Goal: Use online tool/utility: Utilize a website feature to perform a specific function

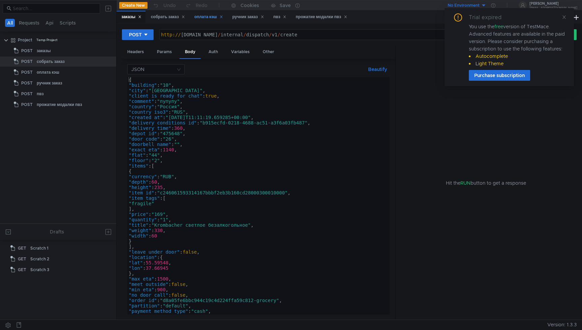
click at [202, 17] on div "оплата кэш" at bounding box center [208, 16] width 29 height 7
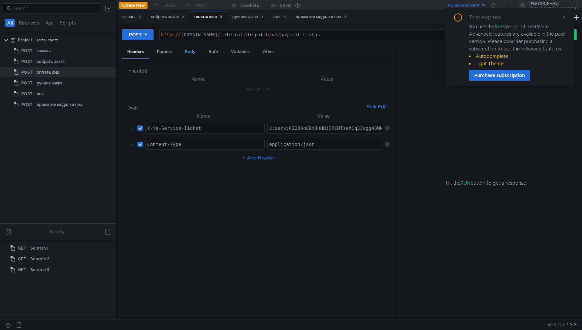
click at [196, 55] on div "Body" at bounding box center [190, 52] width 21 height 12
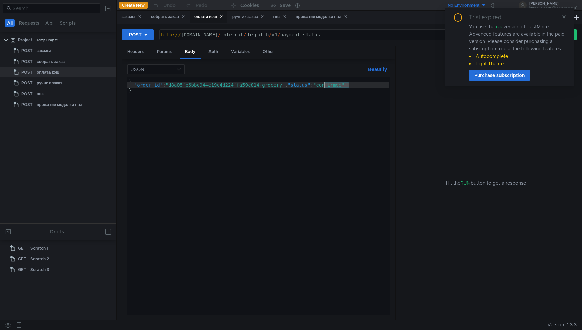
drag, startPoint x: 349, startPoint y: 86, endPoint x: 324, endPoint y: 87, distance: 25.3
click at [324, 87] on div "{ "order_id" : "d8a05fe6bbc944c19c4d224ffa59c814-grocery" , "status" : "confirm…" at bounding box center [258, 201] width 262 height 249
click at [341, 95] on div "{ "order_id" : "d8a05fe6bbc944c19c4d224ffa59c814-grocery" , "status" : "awaytin…" at bounding box center [258, 201] width 262 height 249
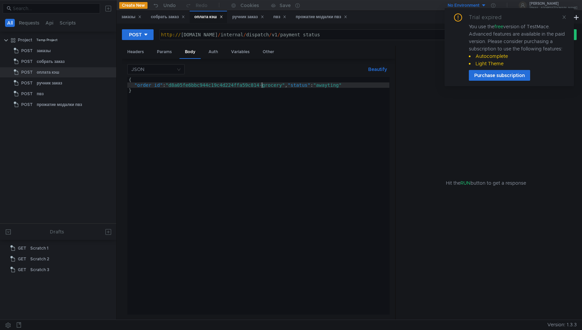
click at [262, 84] on div "{ "order_id" : "d8a05fe6bbc944c19c4d224ffa59c814-grocery" , "status" : "awaytin…" at bounding box center [258, 201] width 262 height 249
type textarea ""order_id": "d8a05fe6bbc944c19c4d224ffa59c815-grocery", "status": "awayting""
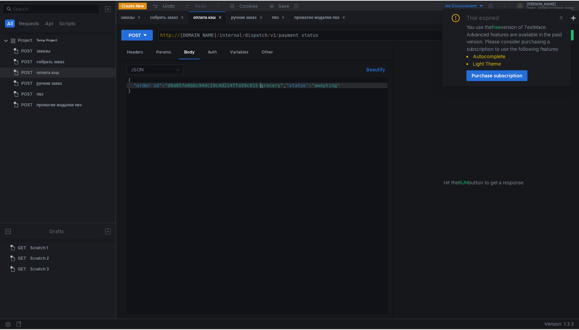
scroll to position [0, 10]
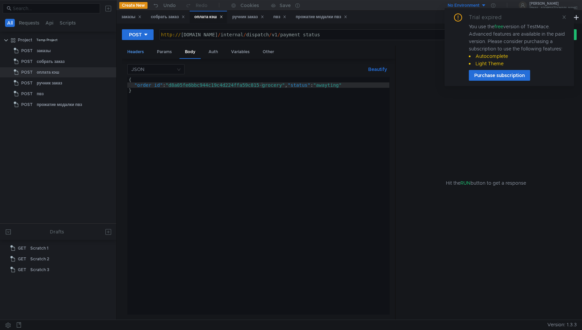
click at [135, 49] on div "Headers" at bounding box center [135, 52] width 27 height 12
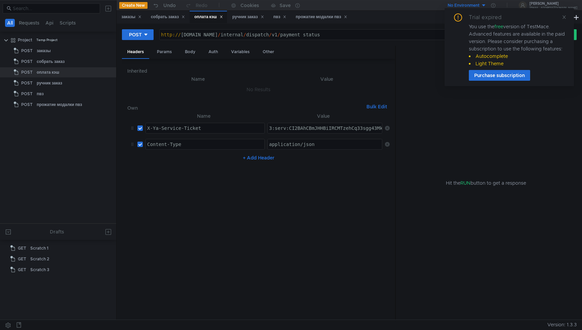
type textarea "3:serv:CI2BAhCBmJHHBiIRCMTzehCq33sgg43MkaXU_gE:NGBZdPvf5XEkAfrqTxDU4s5ZLMQL6h6S…"
paste textarea "3:serv:CLeBAhDNyrbHBiIRCMTzehCq33sgpe--kaXU_gE:EryeuCmyo08bdhTWz1Y7gGHyESOUIkls…"
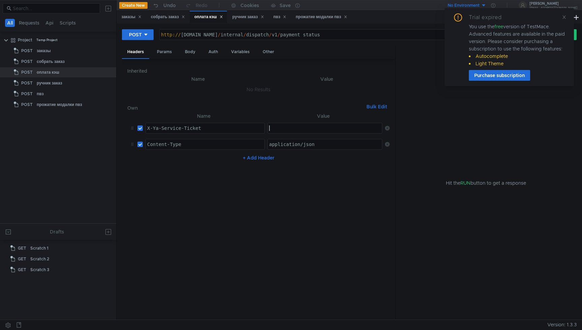
type textarea "3:serv:CLeBAhDNyrbHBiIRCMTzehCq33sgpe--kaXU_gE:EryeuCmyo08bdhTWz1Y7gGHyESOUIkls…"
click at [326, 188] on nz-table "Name Value X-Ya-Service-Ticket הההההההההההההההההההההההההההההההההההההההההההההההה…" at bounding box center [258, 213] width 262 height 203
click at [184, 53] on div "Body" at bounding box center [190, 52] width 21 height 12
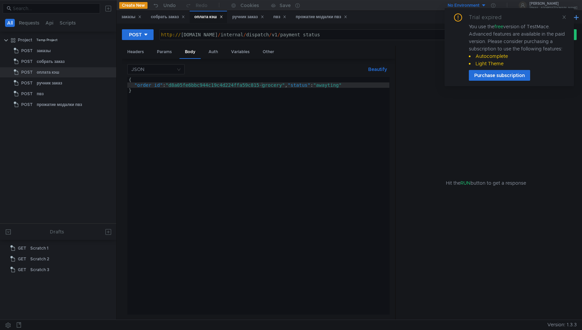
click at [576, 19] on button at bounding box center [576, 17] width 8 height 8
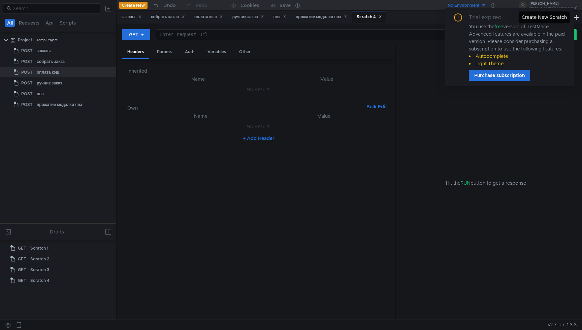
click at [563, 19] on div "Create New Scratch" at bounding box center [544, 16] width 51 height 11
click at [566, 18] on icon at bounding box center [564, 17] width 5 height 5
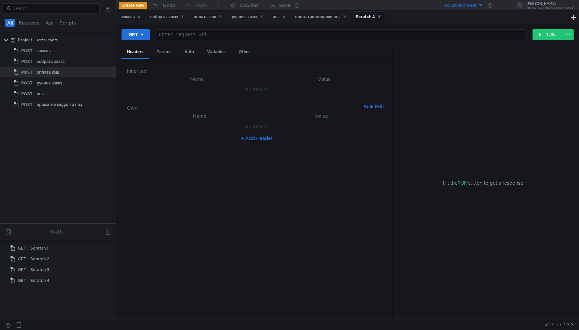
scroll to position [0, 0]
click at [385, 18] on div "Scratch 4" at bounding box center [368, 17] width 34 height 13
click at [172, 17] on div "собрать заказ" at bounding box center [167, 16] width 34 height 7
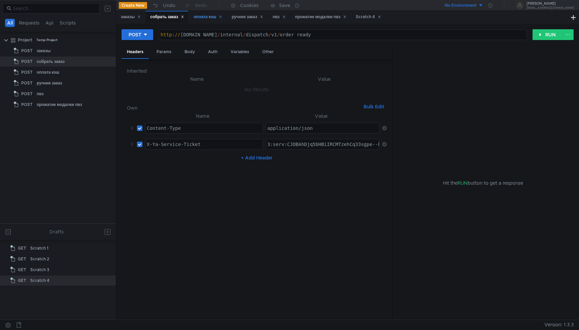
click at [207, 16] on div "оплата кэш" at bounding box center [208, 16] width 29 height 7
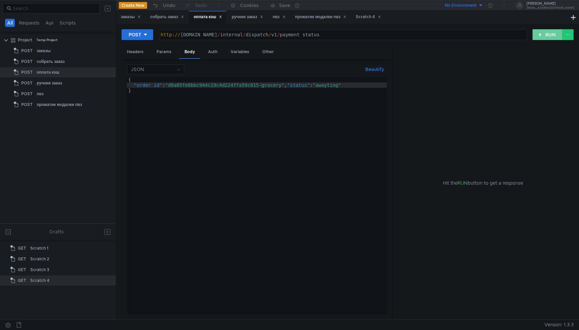
click at [539, 32] on button "RUN" at bounding box center [548, 34] width 30 height 11
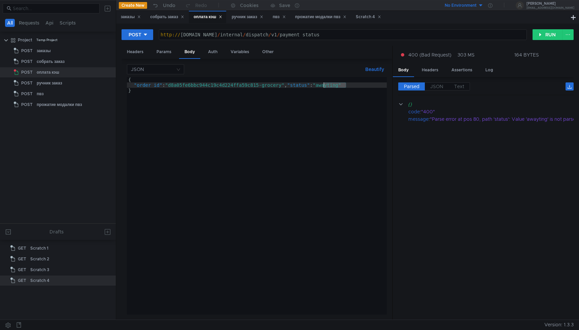
drag, startPoint x: 346, startPoint y: 84, endPoint x: 324, endPoint y: 85, distance: 22.3
click at [324, 85] on div "{ "order_id" : "d8a05fe6bbc944c19c4d224ffa59c815-grocery" , "status" : "awaytin…" at bounding box center [257, 201] width 260 height 249
paste textarea "i"
click at [339, 125] on div "{ "order_id" : "d8a05fe6bbc944c19c4d224ffa59c815-grocery" , "status" : "awaitin…" at bounding box center [257, 201] width 260 height 249
type textarea "}"
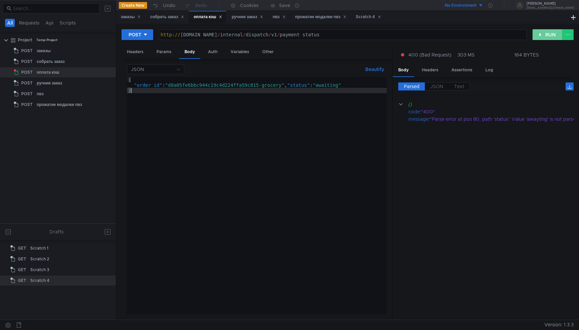
click at [541, 36] on button "RUN" at bounding box center [548, 34] width 30 height 11
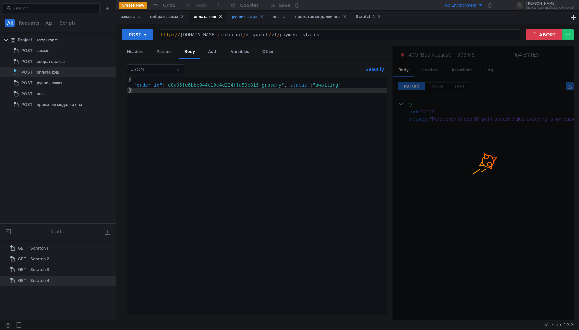
click at [252, 16] on div "ручник заказ" at bounding box center [248, 16] width 32 height 7
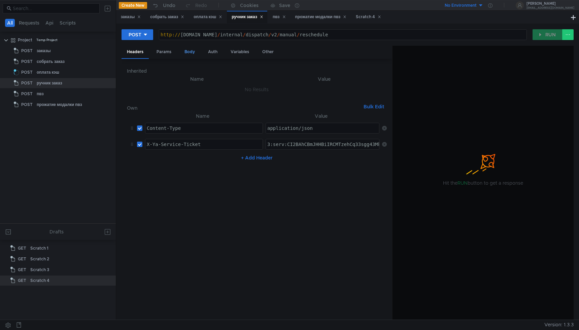
click at [188, 47] on div "Body" at bounding box center [189, 52] width 21 height 12
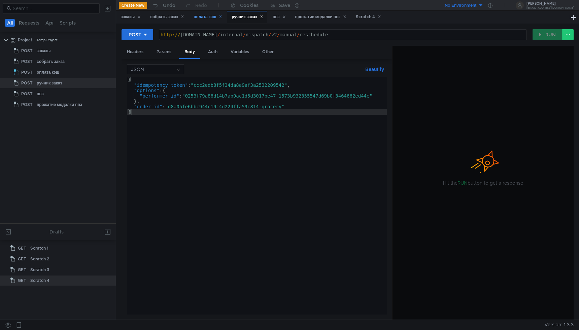
click at [207, 14] on div "оплата кэш" at bounding box center [208, 16] width 29 height 7
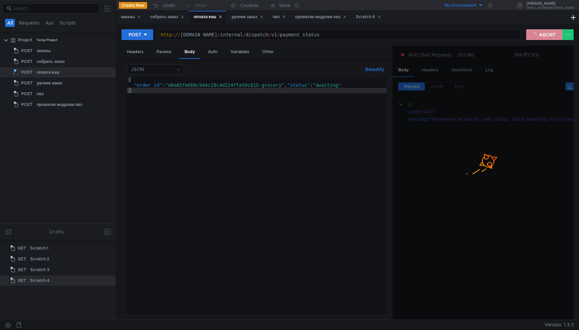
click at [546, 33] on button "ABORT" at bounding box center [544, 34] width 36 height 11
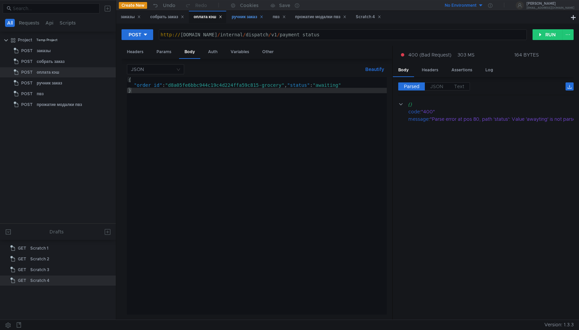
click at [251, 15] on div "ручник заказ" at bounding box center [248, 16] width 32 height 7
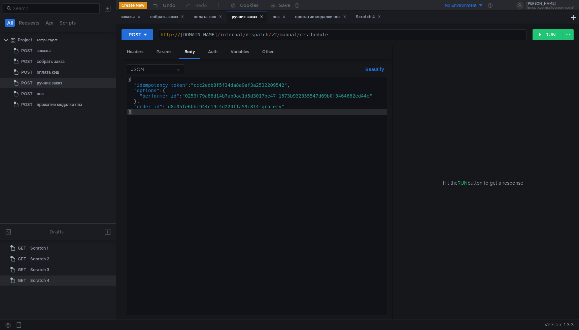
click at [261, 105] on div "{ "idempotency_token" : "ccc2edb8f5f34da8a9af3a2532209542" , "options" : { "per…" at bounding box center [257, 201] width 260 height 249
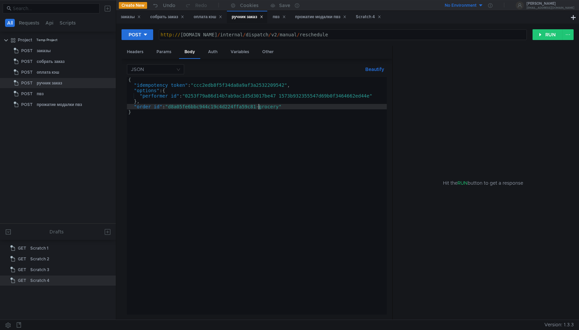
scroll to position [0, 9]
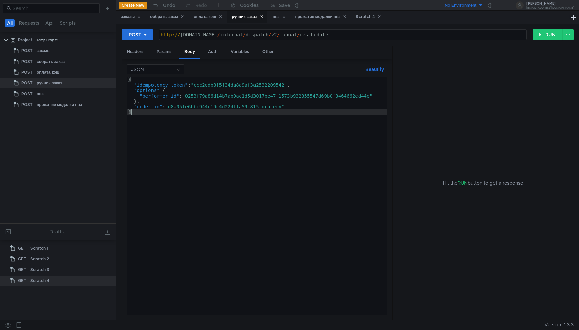
click at [291, 137] on div "{ "idempotency_token" : "ccc2edb8f5f34da8a9af3a2532209542" , "options" : { "per…" at bounding box center [257, 201] width 260 height 249
type textarea "}"
click at [132, 56] on div "Headers" at bounding box center [135, 52] width 27 height 12
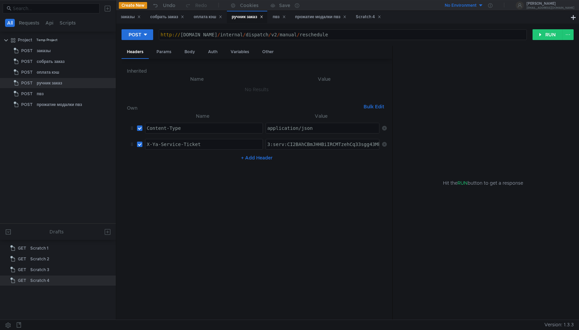
type textarea "3:serv:CI2BAhCBmJHHBiIRCMTzehCq33sgg43MkaXU_gE:NGBZdPvf5XEkAfrqTxDU4s5ZLMQL6h6S…"
paste textarea "3:serv:CLeBAhDNyrbHBiIRCMTzehCq33sgpe--kaXU_gE:EryeuCmyo08bdhTWz1Y7gGHyESOUIkls…"
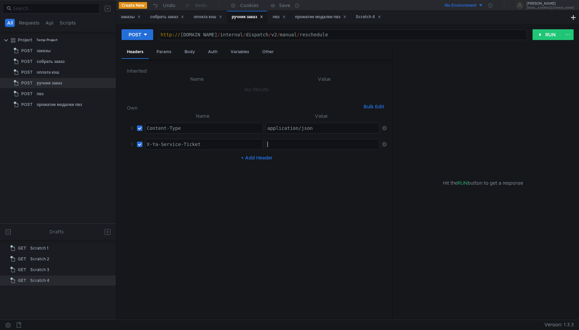
type textarea "3:serv:CLeBAhDNyrbHBiIRCMTzehCq33sgpe--kaXU_gE:EryeuCmyo08bdhTWz1Y7gGHyESOUIkls…"
click at [355, 194] on nz-table "Name Value Content-Type ההההההההההההההההההההההההההההההההההההההההההההההההההההההה…" at bounding box center [257, 213] width 260 height 203
click at [546, 30] on button "RUN" at bounding box center [548, 34] width 30 height 11
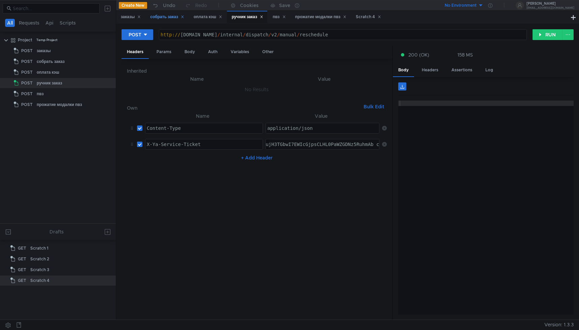
click at [167, 16] on div "собрать заказ" at bounding box center [167, 16] width 34 height 7
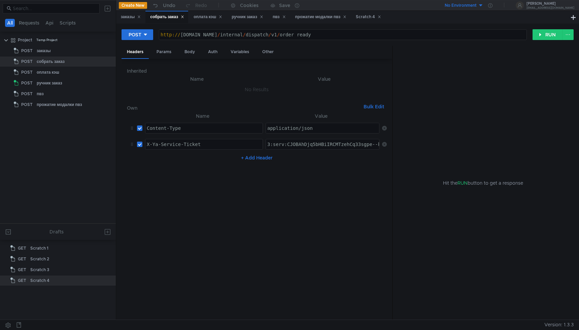
type textarea "3:serv:CJOBAhDjq5bHBiIRCMTzehCq33sgpe--kaXU_gE:FzyfC-9pM62Xd86ylfS_ddWyMXc-QgFg…"
paste textarea "3:serv:CLeBAhDNyrbHBiIRCMTzehCq33sgpe--kaXU_gE:EryeuCmyo08bdhTWz1Y7gGHyESOUIkls…"
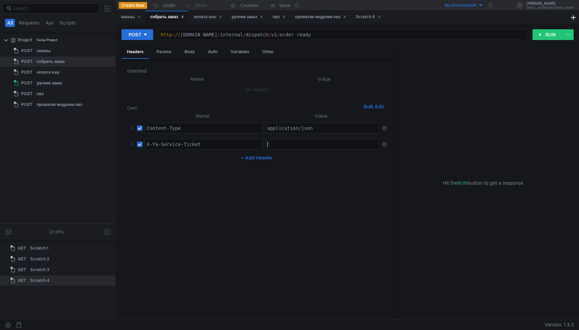
type textarea "3:serv:CLeBAhDNyrbHBiIRCMTzehCq33sgpe--kaXU_gE:EryeuCmyo08bdhTWz1Y7gGHyESOUIkls…"
click at [333, 187] on nz-table "Name Value Content-Type ההההההההההההההההההההההההההההההההההההההההההההההההההההההה…" at bounding box center [257, 213] width 260 height 203
click at [190, 48] on div "Body" at bounding box center [189, 52] width 21 height 12
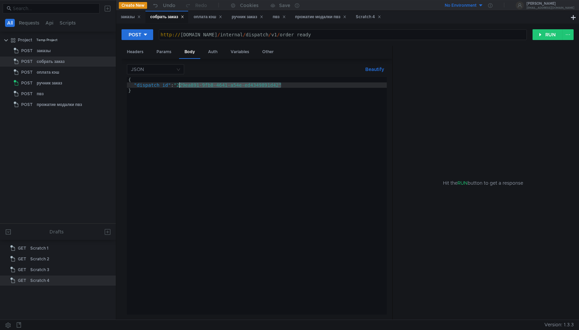
drag, startPoint x: 281, startPoint y: 85, endPoint x: 179, endPoint y: 87, distance: 102.7
click at [179, 87] on div "{ "dispatch_id" : "229ea891-9fb8-4641-a54e-ed4349891d42" }" at bounding box center [257, 201] width 260 height 249
paste textarea
drag, startPoint x: 232, startPoint y: 85, endPoint x: 191, endPoint y: 86, distance: 41.8
click at [191, 86] on div "{ "dispatch_id" : " " dispatch_id ": " a51221ca-409f-4b 49 -831c-8b362e9d428a "…" at bounding box center [257, 201] width 260 height 249
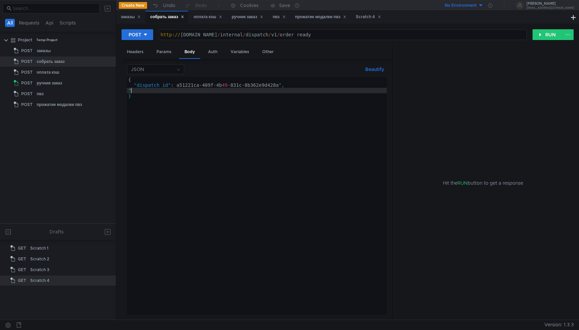
click at [131, 90] on div "{ "dispatch_id" : a51221ca-409f-4b 49 -831c-8b362e9d428a ", " }" at bounding box center [257, 201] width 260 height 249
type textarea """
click at [176, 83] on div "{ "dispatch_id" : a51221ca-409f-4b 49 -831c-8b362e9d428a " }" at bounding box center [257, 201] width 260 height 249
click at [177, 87] on div "{ "dispatch_id" : a51221ca-409f-4b 49 -831c-8b362e9d428a " }" at bounding box center [257, 201] width 260 height 249
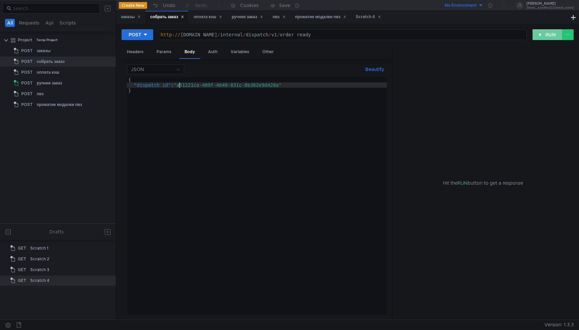
type textarea ""dispatch_id": "a51221ca-409f-4b49-831c-8b362e9d428a""
click at [540, 37] on button "RUN" at bounding box center [548, 34] width 30 height 11
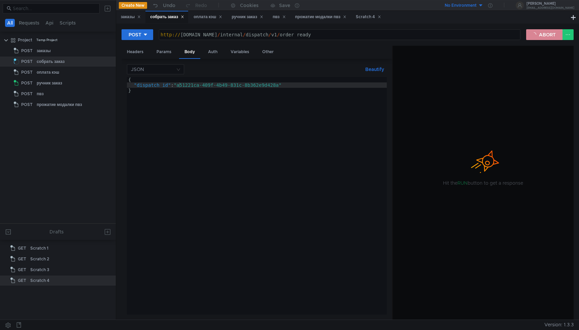
click at [539, 37] on button "ABORT" at bounding box center [544, 34] width 36 height 11
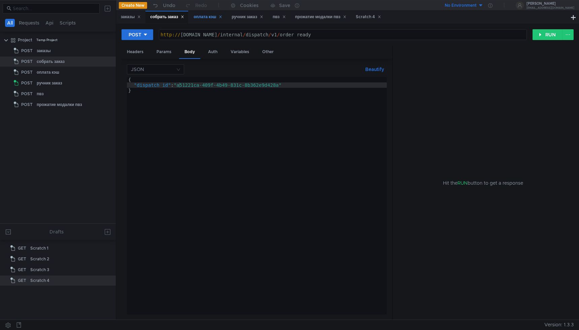
click at [209, 17] on div "оплата кэш" at bounding box center [208, 16] width 29 height 7
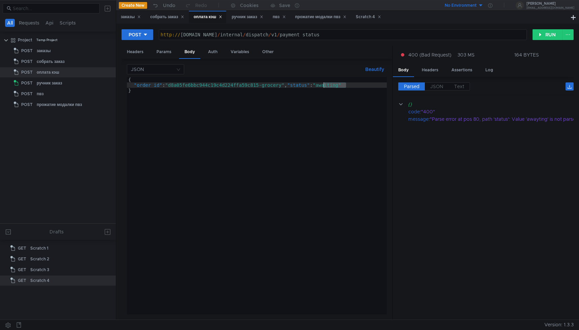
drag, startPoint x: 346, startPoint y: 87, endPoint x: 325, endPoint y: 88, distance: 21.3
click at [325, 88] on div "{ "order_id" : "d8a05fe6bbc944c19c4d224ffa59c815-grocery" , "status" : "awaitin…" at bounding box center [257, 201] width 260 height 249
drag, startPoint x: 324, startPoint y: 84, endPoint x: 346, endPoint y: 85, distance: 21.9
click at [346, 85] on div "{ "order_id" : "d8a05fe6bbc944c19c4d224ffa59c815-grocery" , "status" : "awaitin…" at bounding box center [257, 201] width 260 height 249
paste textarea "confirmed"
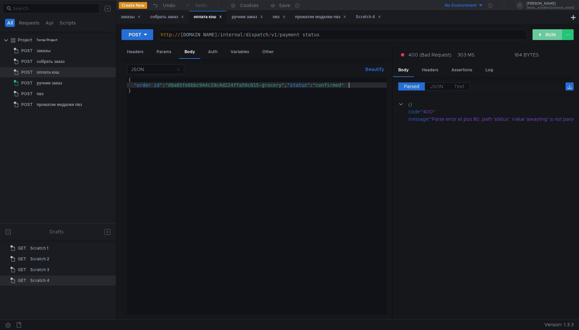
click at [547, 36] on button "RUN" at bounding box center [548, 34] width 30 height 11
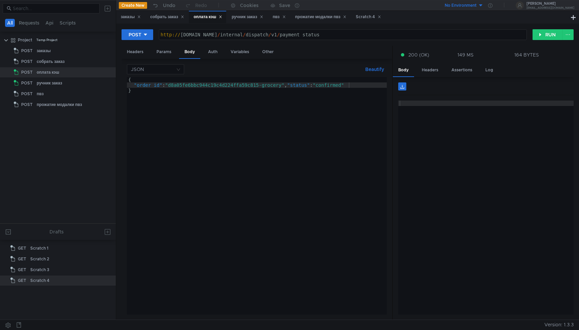
click at [366, 120] on div "{ "order_id" : "d8a05fe6bbc944c19c4d224ffa59c815-grocery" , "status" : "confirm…" at bounding box center [257, 201] width 260 height 249
click at [262, 85] on div "{ "order_id" : "d8a05fe6bbc944c19c4d224ffa59c815-grocery" , "status" : "awaitin…" at bounding box center [257, 201] width 260 height 249
type textarea ""order_id": "d8a05fe6bbc944c19c4d224ffa59c816-grocery", "status": "awaiting""
click at [538, 33] on button "RUN" at bounding box center [548, 34] width 30 height 11
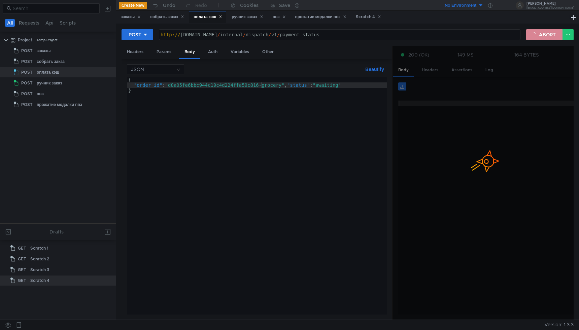
click at [538, 33] on button "ABORT" at bounding box center [544, 34] width 36 height 11
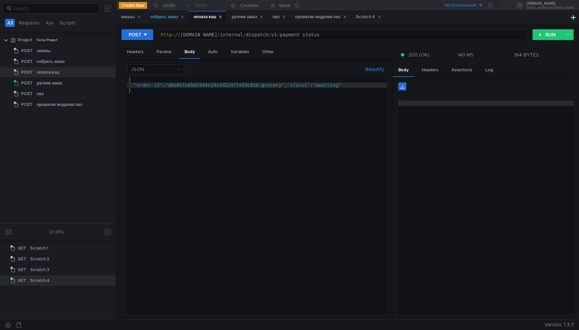
click at [162, 19] on div "собрать заказ" at bounding box center [167, 16] width 34 height 7
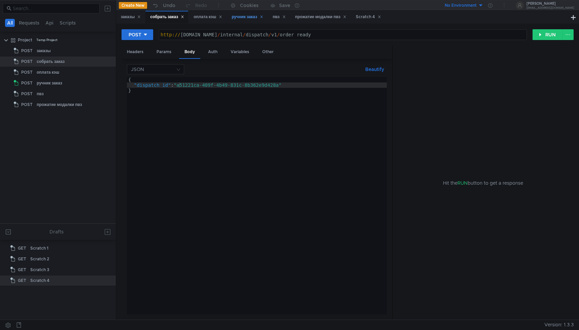
click at [253, 16] on div "ручник заказ" at bounding box center [248, 16] width 32 height 7
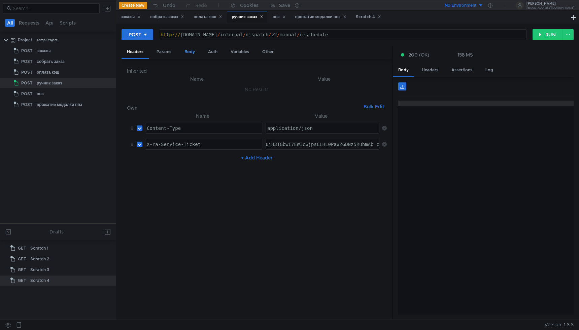
click at [190, 55] on div "Body" at bounding box center [189, 52] width 21 height 12
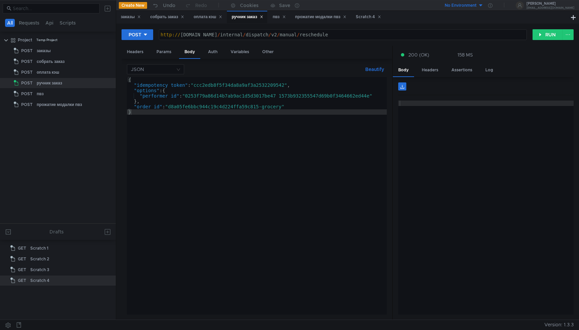
click at [261, 107] on div "{ "idempotency_token" : "ccc2edb8f5f34da8a9af3a2532209542" , "options" : { "per…" at bounding box center [257, 201] width 260 height 249
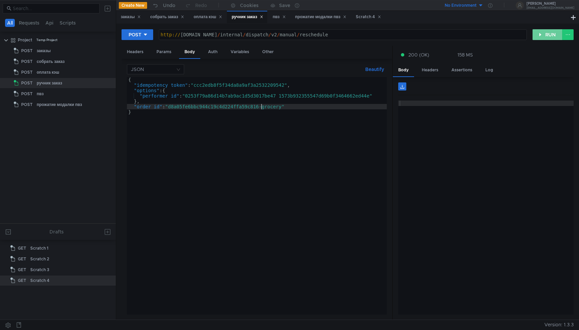
type textarea ""order_id": "d8a05fe6bbc944c19c4d224ffa59c816-grocery""
click at [549, 36] on button "RUN" at bounding box center [548, 34] width 30 height 11
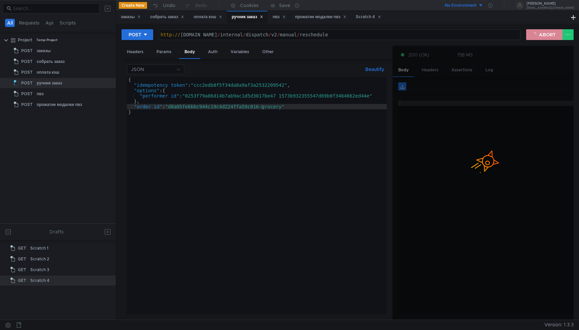
click at [548, 33] on button "ABORT" at bounding box center [544, 34] width 36 height 11
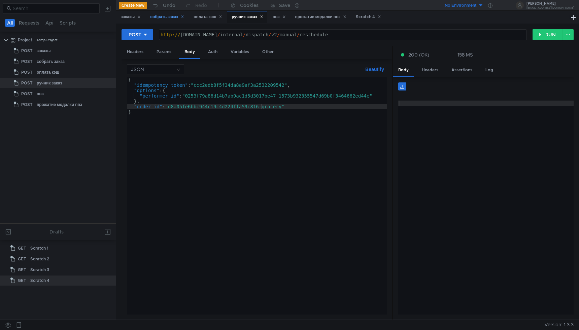
click at [166, 16] on div "собрать заказ" at bounding box center [167, 16] width 34 height 7
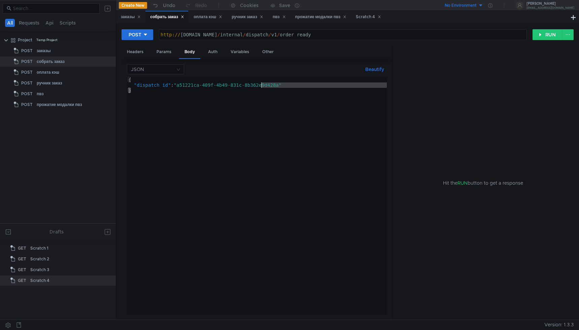
drag, startPoint x: 282, startPoint y: 88, endPoint x: 257, endPoint y: 86, distance: 25.4
click at [257, 86] on div "{ "dispatch_id" : "a51221ca-409f-4b49-831c-8b362e9d428a" }" at bounding box center [257, 201] width 260 height 249
click at [282, 86] on div "{ "dispatch_id" : "a51221ca-409f-4b49-831c-8b362e9d428a" }" at bounding box center [257, 196] width 260 height 238
drag, startPoint x: 282, startPoint y: 86, endPoint x: 179, endPoint y: 85, distance: 103.4
click at [179, 85] on div "{ "dispatch_id" : "a51221ca-409f-4b49-831c-8b362e9d428a" }" at bounding box center [257, 201] width 260 height 249
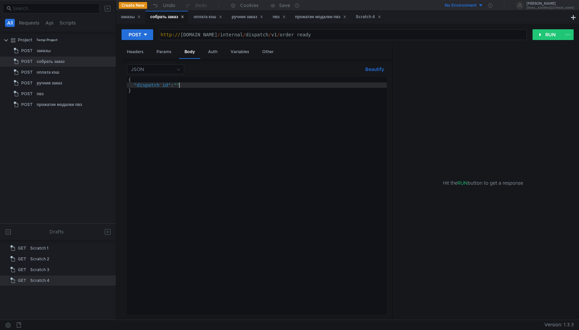
paste textarea "7af0b02f-65c8-46f5-9341-fbf8794721b6"
type textarea ""dispatch_id": "7af0b02f-65c8-46f5-9341-fbf8794721b6""
click at [543, 35] on button "RUN" at bounding box center [548, 34] width 30 height 11
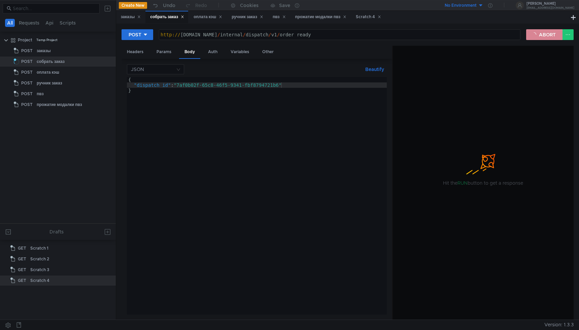
click at [543, 35] on button "ABORT" at bounding box center [544, 34] width 36 height 11
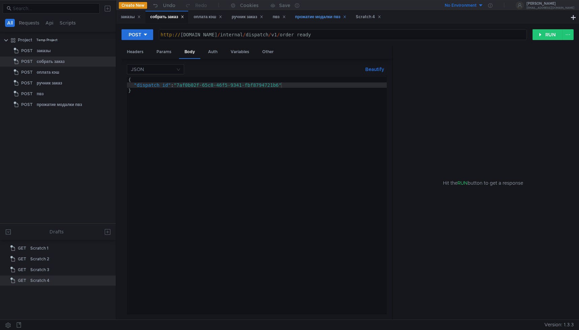
click at [327, 21] on div "прожатие модалки пвз" at bounding box center [321, 17] width 60 height 12
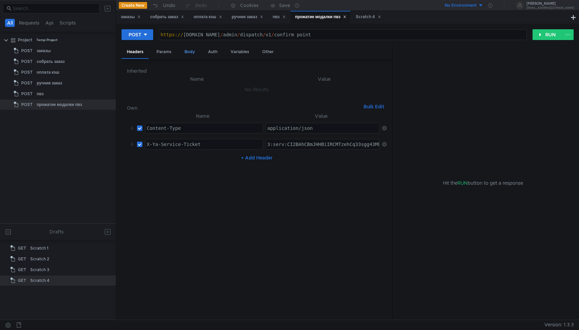
click at [193, 53] on div "Body" at bounding box center [189, 52] width 21 height 12
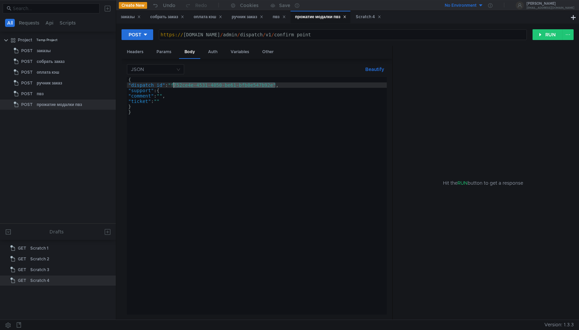
drag, startPoint x: 275, startPoint y: 86, endPoint x: 174, endPoint y: 84, distance: 100.7
click at [174, 84] on div "{ "dispatch_id" : "f752ce4e-4531-4050-be61-bfb0e547b92e" , "support" : { "comme…" at bounding box center [257, 201] width 260 height 249
paste textarea "eace462b-bbeb-4b8b-8f9c-bf3e4d2ffa45"
drag, startPoint x: 277, startPoint y: 85, endPoint x: 270, endPoint y: 85, distance: 7.1
click at [270, 85] on div "{ "dispatch_id" : "eace462b-bbeb-4b8b-8f9c-bf3e4d2ffa45" , "support" : { "comme…" at bounding box center [257, 201] width 260 height 249
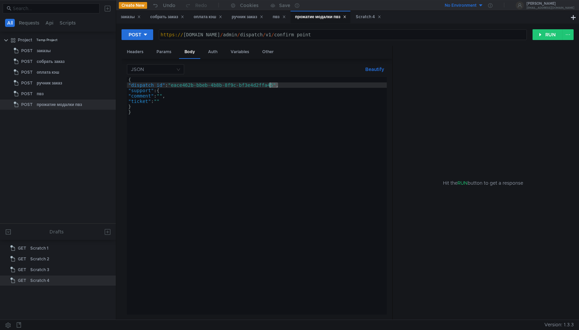
click at [251, 88] on div "{ "dispatch_id" : "eace462b-bbeb-4b8b-8f9c-bf3e4d2ffa45" , "support" : { "comme…" at bounding box center [257, 201] width 260 height 249
drag, startPoint x: 175, startPoint y: 87, endPoint x: 275, endPoint y: 87, distance: 99.7
click at [275, 87] on div "{ "dispatch_id" : "eace462b-bbeb-4b8b-8f9c-bf3e4d2ffa45" , "support" : { "comme…" at bounding box center [257, 201] width 260 height 249
paste textarea "0f1bde90-f7bb-4a4b-90e5-4df2fd0d2539"
click at [548, 39] on button "RUN" at bounding box center [548, 34] width 30 height 11
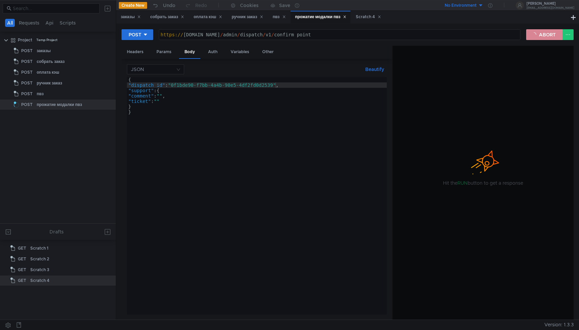
click at [548, 39] on button "ABORT" at bounding box center [544, 34] width 36 height 11
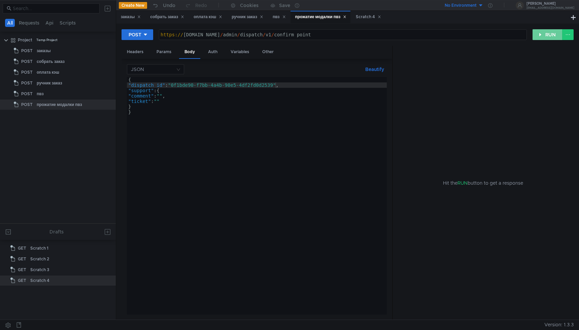
click at [548, 39] on button "RUN" at bounding box center [548, 34] width 30 height 11
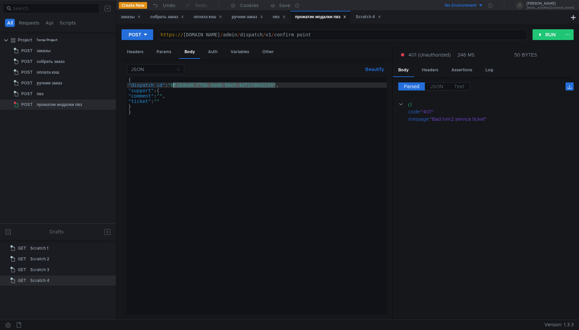
drag, startPoint x: 276, startPoint y: 86, endPoint x: 174, endPoint y: 86, distance: 101.1
click at [174, 86] on div "{ "dispatch_id" : "0f1bde90-f7bb-4a4b-90e5-4df2fd0d2539" , "support" : { "comme…" at bounding box center [257, 201] width 260 height 249
paste textarea "eace462b-bbeb-4b8b-8f9c-bf3e4d2ffa45"
type textarea ""dispatch_id": "eace462b-bbeb-4b8b-8f9c-bf3e4d2ffa45","
click at [541, 34] on button "RUN" at bounding box center [548, 34] width 30 height 11
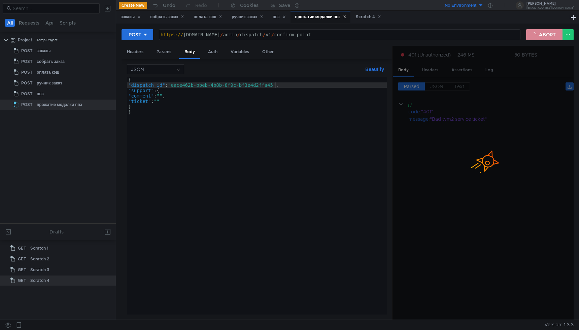
click at [541, 34] on button "ABORT" at bounding box center [544, 34] width 36 height 11
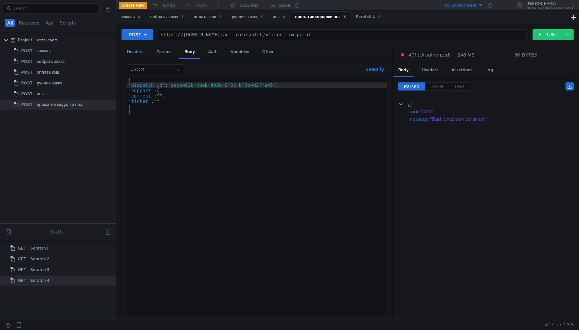
click at [135, 50] on div "Headers" at bounding box center [135, 52] width 27 height 12
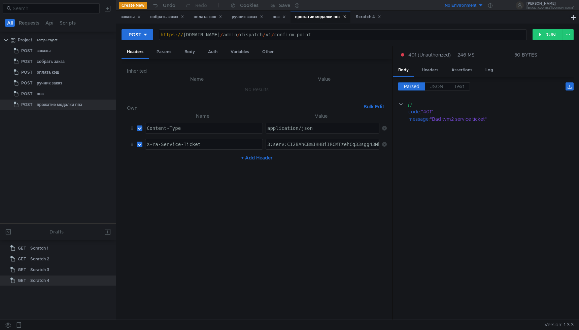
type textarea "3:serv:CI2BAhCBmJHHBiIRCMTzehCq33sgg43MkaXU_gE:NGBZdPvf5XEkAfrqTxDU4s5ZLMQL6h6S…"
paste textarea "3:serv:CLeBAhDNyrbHBiIRCMTzehCq33sgpe--kaXU_gE:EryeuCmyo08bdhTWz1Y7gGHyESOUIkls…"
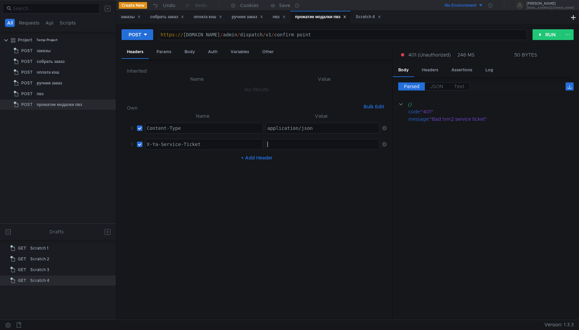
type textarea "3:serv:CLeBAhDNyrbHBiIRCMTzehCq33sgpe--kaXU_gE:EryeuCmyo08bdhTWz1Y7gGHyESOUIkls…"
click at [188, 52] on div "Body" at bounding box center [189, 52] width 21 height 12
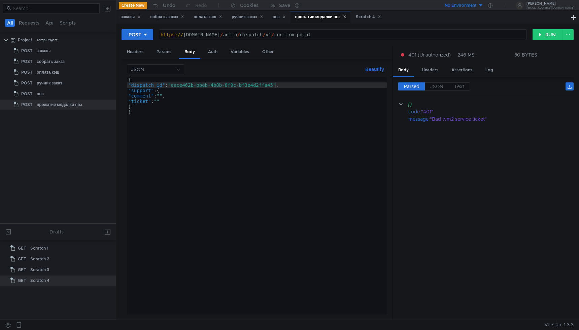
click at [258, 120] on div "{ "dispatch_id" : "eace462b-bbeb-4b8b-8f9c-bf3e4d2ffa45" , "support" : { "comme…" at bounding box center [257, 201] width 260 height 249
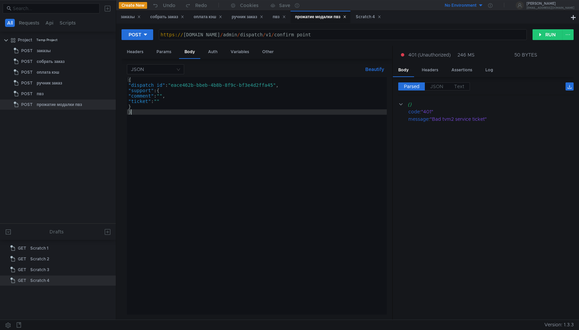
click at [265, 89] on div "{ "dispatch_id" : "eace462b-bbeb-4b8b-8f9c-bf3e4d2ffa45" , "support" : { "comme…" at bounding box center [257, 201] width 260 height 249
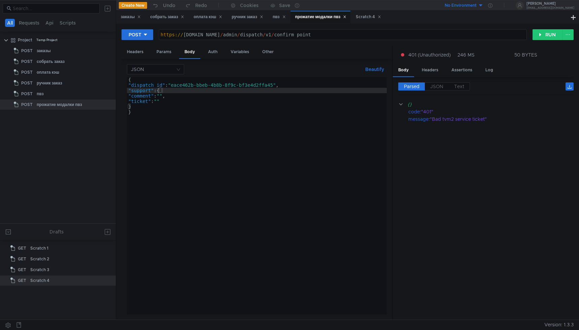
click at [274, 76] on div "JSON Beautify "support": { { "dispatch_id" : "eace462b-bbeb-4b8b-8f9c-bf3e4d2ff…" at bounding box center [257, 189] width 260 height 251
click at [273, 81] on div "{ "dispatch_id" : "eace462b-bbeb-4b8b-8f9c-bf3e4d2ffa45" , "support" : { "comme…" at bounding box center [257, 201] width 260 height 249
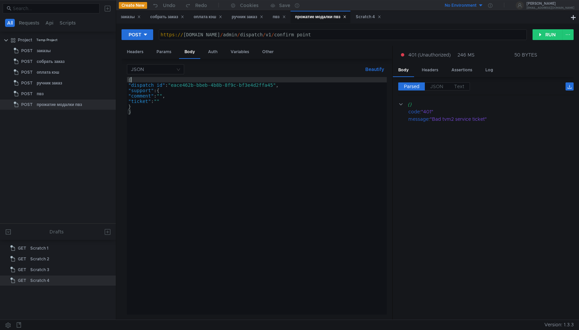
click at [272, 86] on div "{ "dispatch_id" : "eace462b-bbeb-4b8b-8f9c-bf3e4d2ffa45" , "support" : { "comme…" at bounding box center [257, 201] width 260 height 249
type textarea "}"
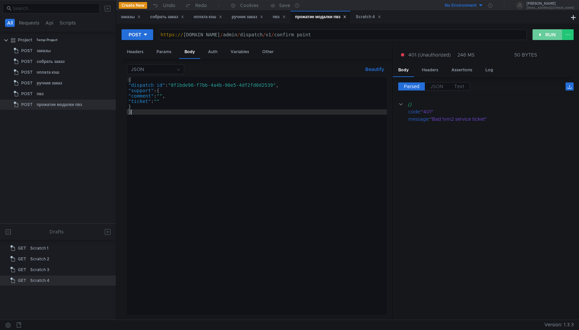
click at [539, 35] on button "RUN" at bounding box center [548, 34] width 30 height 11
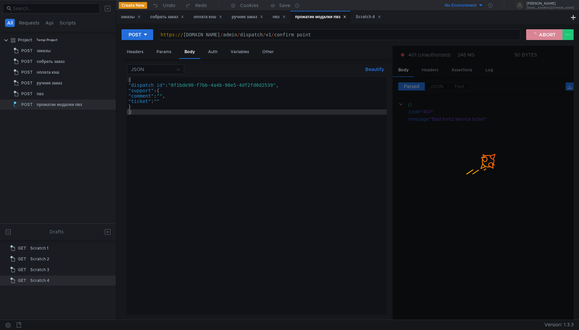
click at [541, 36] on button "ABORT" at bounding box center [544, 34] width 36 height 11
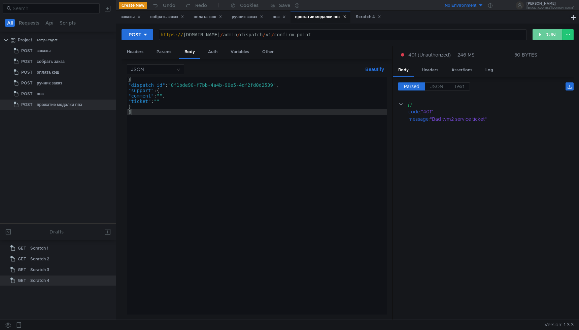
click at [541, 36] on button "RUN" at bounding box center [548, 34] width 30 height 11
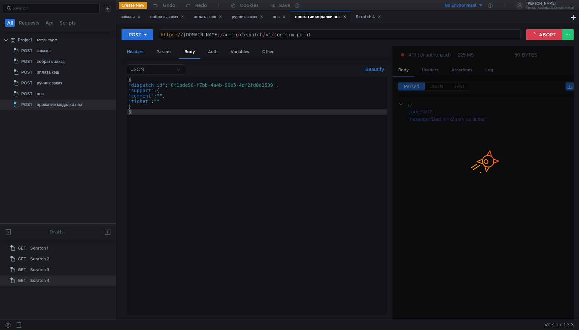
click at [138, 57] on div "Headers" at bounding box center [135, 52] width 27 height 12
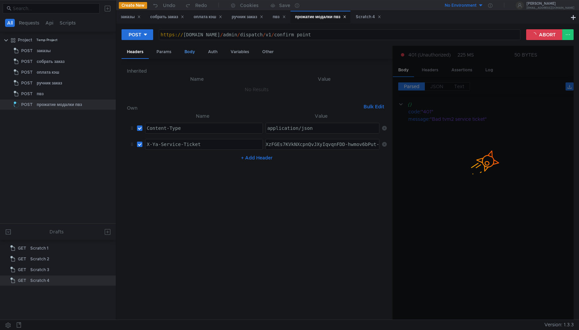
click at [194, 52] on div "Body" at bounding box center [189, 52] width 21 height 12
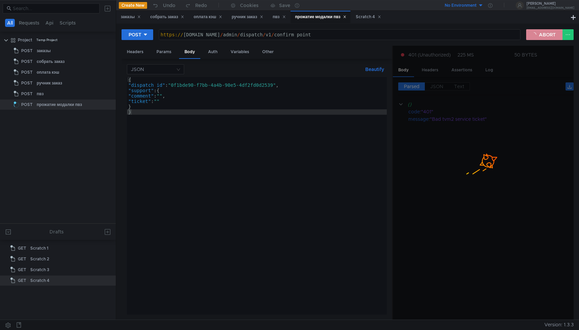
click at [537, 33] on button "ABORT" at bounding box center [544, 34] width 36 height 11
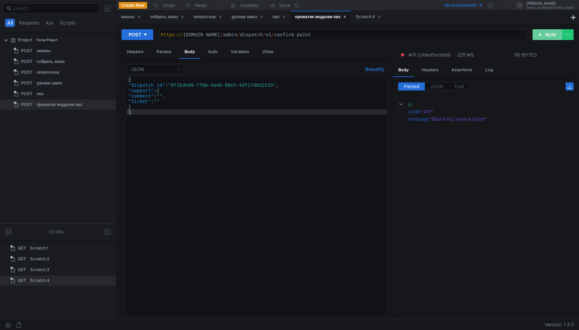
click at [537, 33] on button "RUN" at bounding box center [548, 34] width 30 height 11
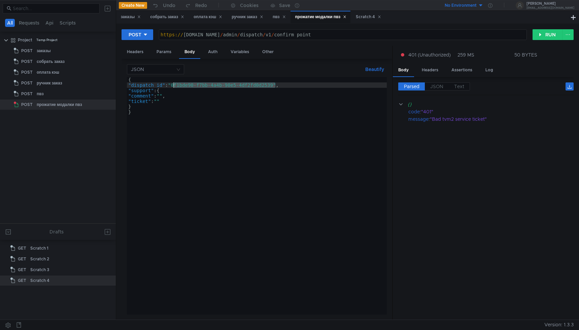
drag, startPoint x: 276, startPoint y: 84, endPoint x: 173, endPoint y: 85, distance: 102.7
click at [173, 85] on div "{ "dispatch_id" : "0f1bde90-f7bb-4a4b-90e5-4df2fd0d2539" , "support" : { "comme…" at bounding box center [257, 201] width 260 height 249
paste textarea "eace462b-bbeb-4b8b-8f9c-bf3e4d2ffa45"
type textarea ""dispatch_id": "eace462b-bbeb-4b8b-8f9c-bf3e4d2ffa45","
click at [546, 37] on button "RUN" at bounding box center [548, 34] width 30 height 11
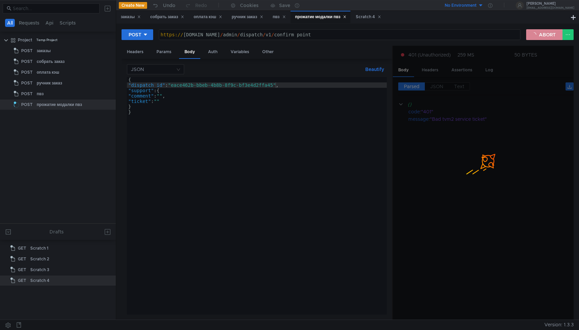
click at [546, 37] on button "ABORT" at bounding box center [544, 34] width 36 height 11
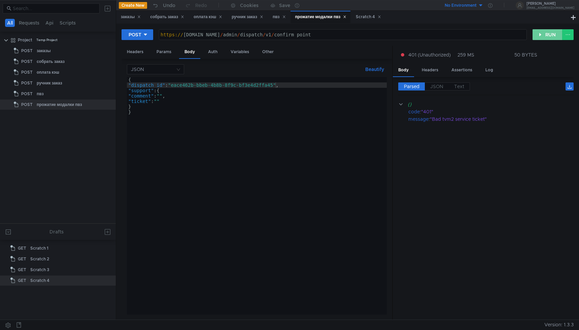
click at [546, 37] on button "RUN" at bounding box center [548, 34] width 30 height 11
